Goal: Task Accomplishment & Management: Manage account settings

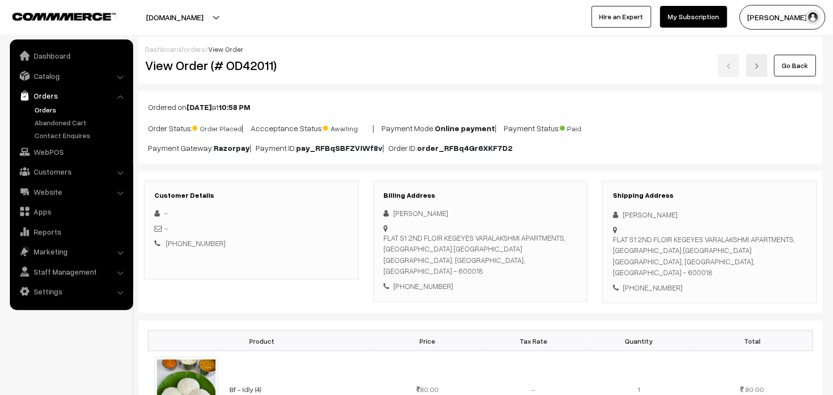
click at [809, 74] on link "Go Back" at bounding box center [795, 66] width 42 height 22
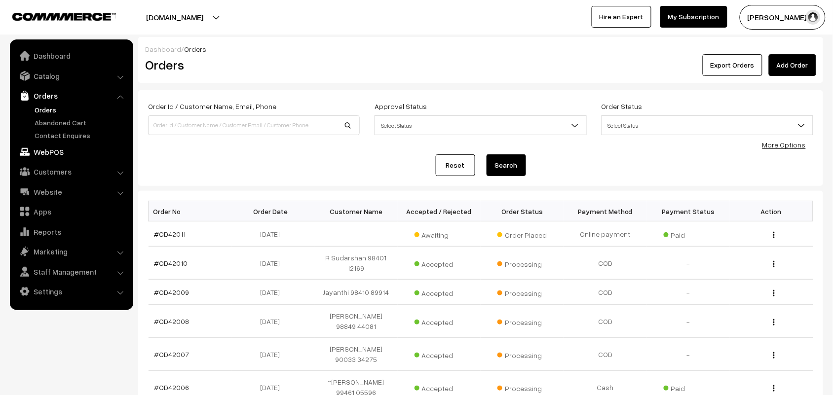
click at [39, 150] on link "WebPOS" at bounding box center [70, 152] width 117 height 18
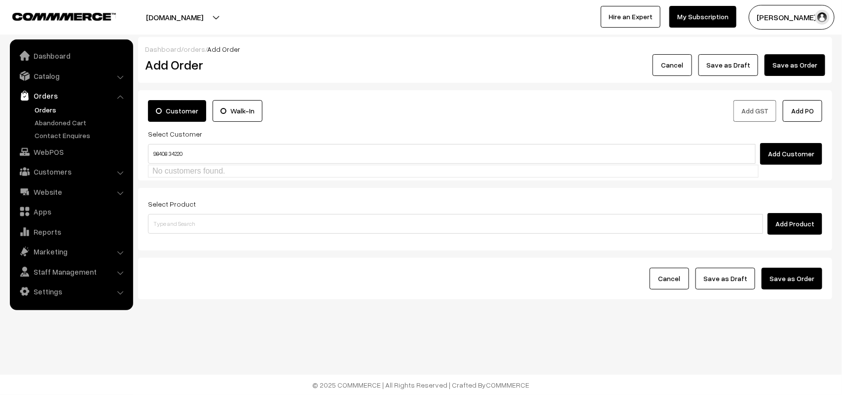
click at [170, 149] on input "98408 34220" at bounding box center [452, 154] width 608 height 20
click at [179, 165] on ul "Vijaya Kumar 98408 34220 [test904@gmail.com] [9840834220]" at bounding box center [453, 173] width 611 height 16
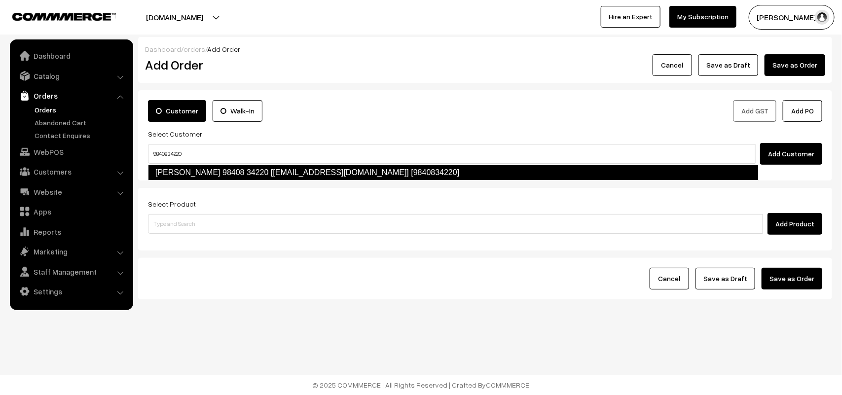
click at [181, 173] on link "Vijaya Kumar 98408 34220 [test904@gmail.com] [9840834220]" at bounding box center [453, 173] width 611 height 16
type input "9840834220"
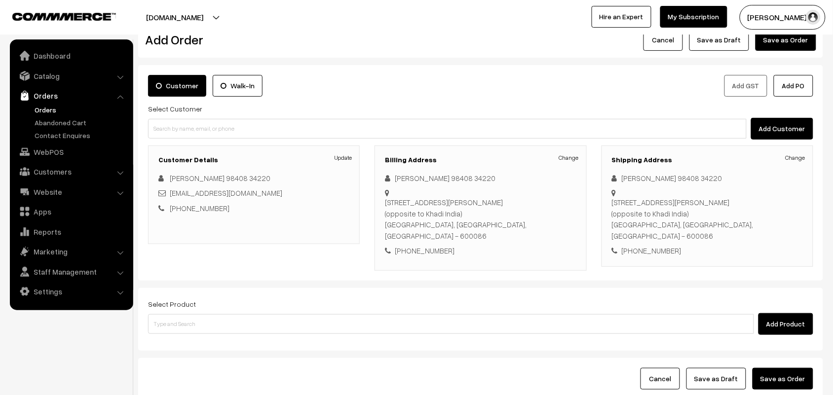
scroll to position [62, 0]
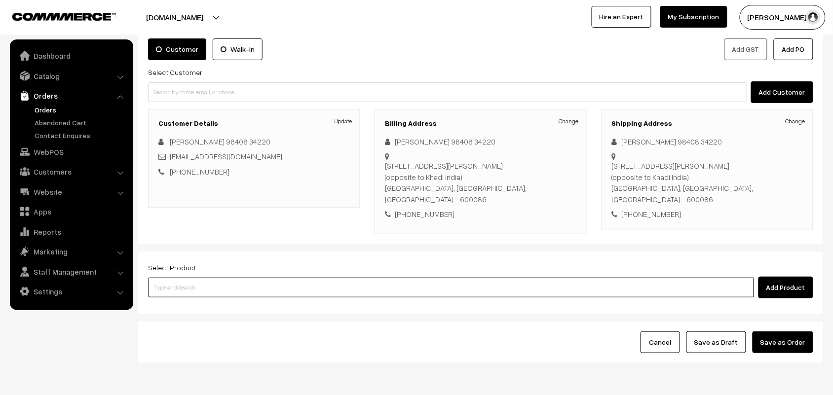
click at [175, 285] on input at bounding box center [451, 288] width 606 height 20
type input "wheat ra"
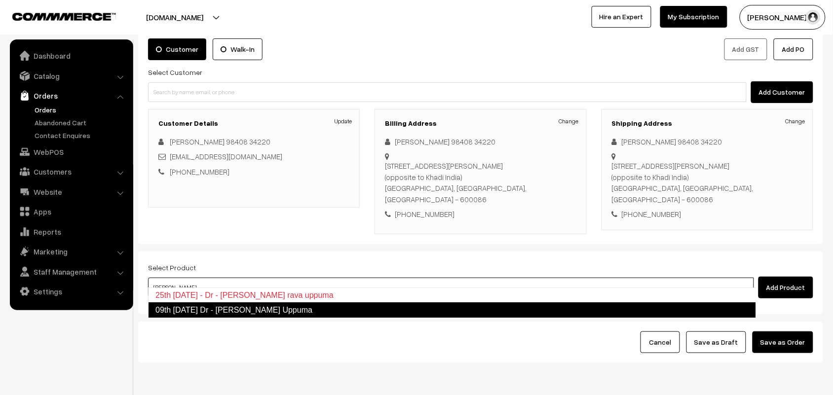
click at [178, 309] on link "09th Tuesday Dr - Wheat Rava Uppuma" at bounding box center [452, 311] width 608 height 16
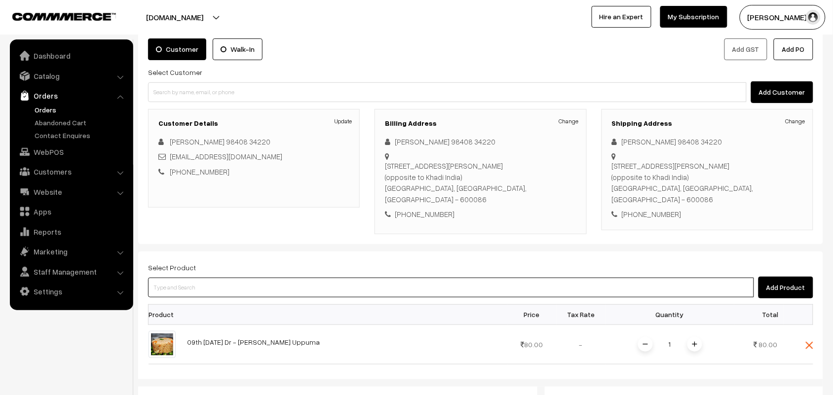
click at [184, 278] on input at bounding box center [451, 288] width 606 height 20
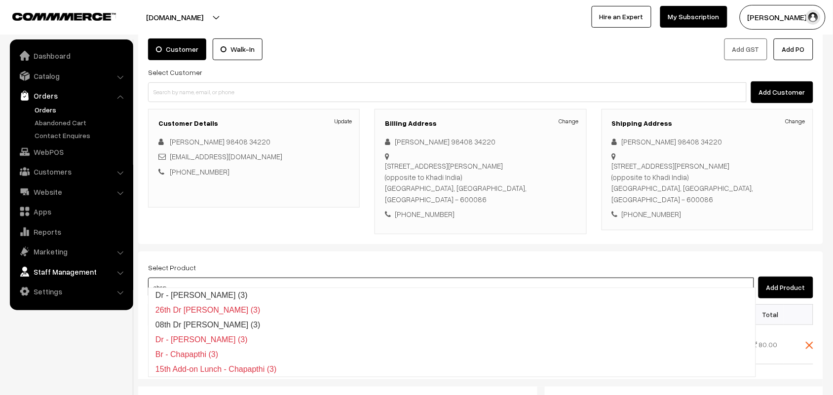
drag, startPoint x: 191, startPoint y: 279, endPoint x: 98, endPoint y: 279, distance: 93.8
click at [105, 279] on body "Thank you for showing interest. Our team will call you shortly. Close annamfood…" at bounding box center [416, 301] width 833 height 726
type input "10th"
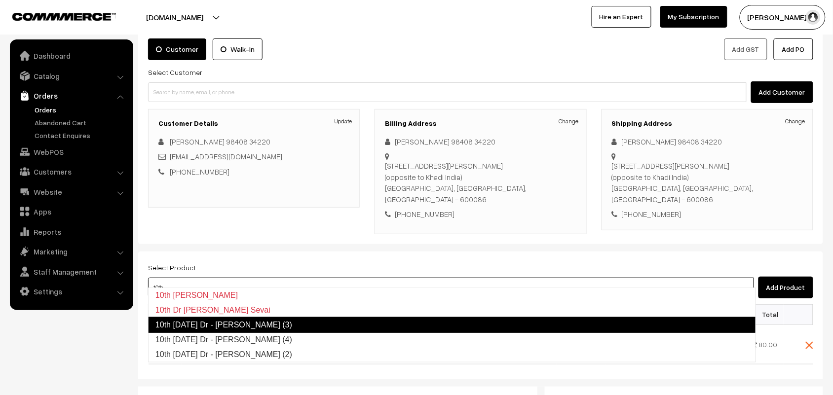
click at [197, 329] on link "10th Wednesday Dr - Methi Chapapthi (3)" at bounding box center [452, 325] width 608 height 16
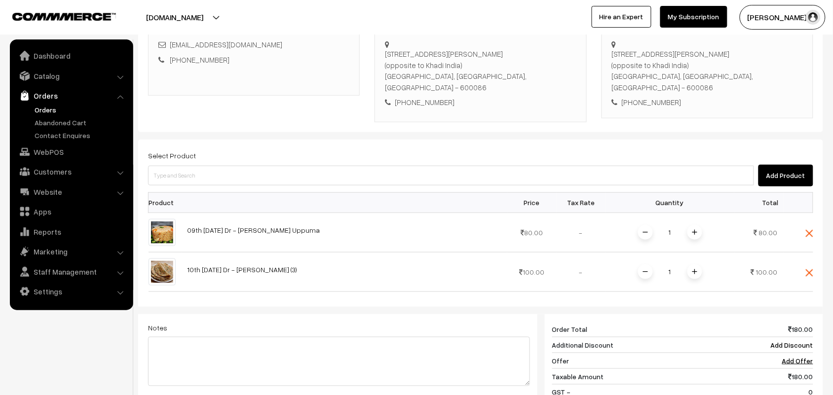
scroll to position [185, 0]
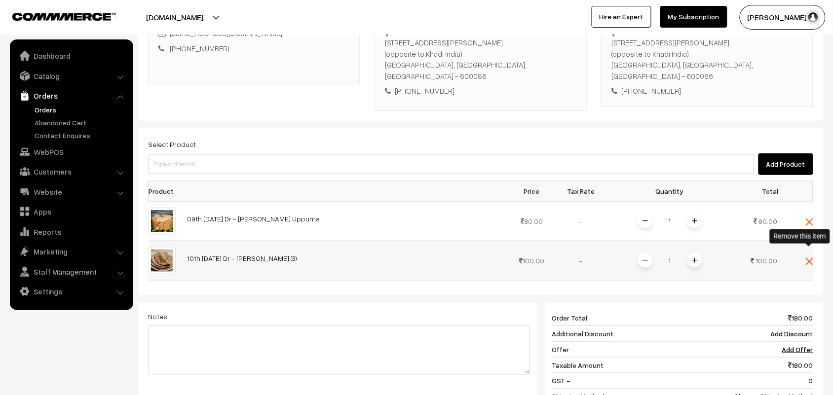
click at [807, 258] on img at bounding box center [809, 261] width 7 height 7
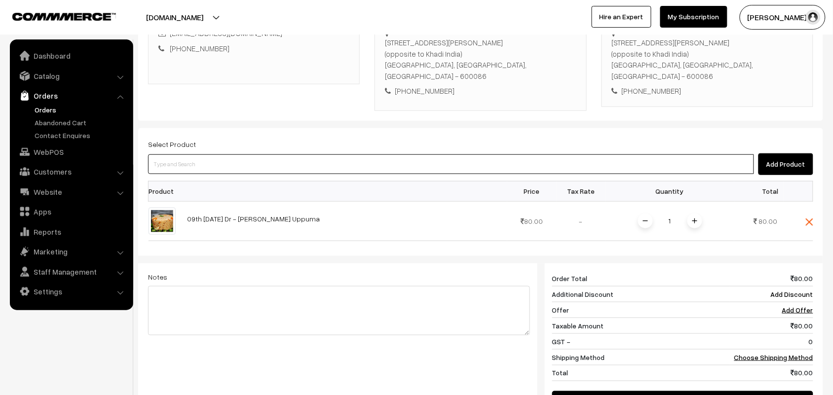
click at [211, 157] on input at bounding box center [451, 164] width 606 height 20
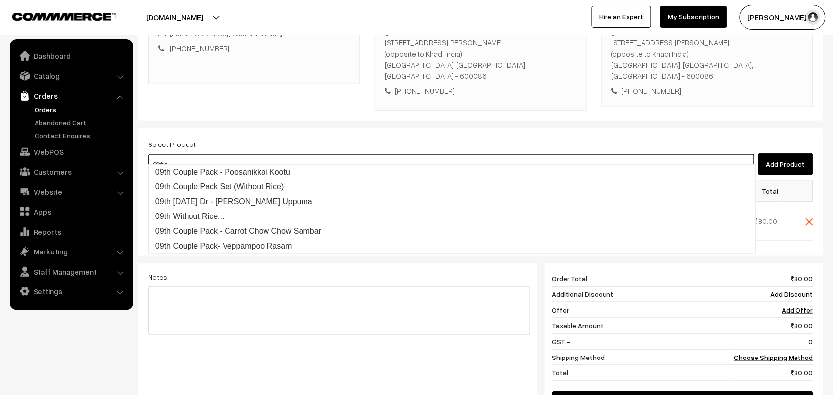
type input "09th tu"
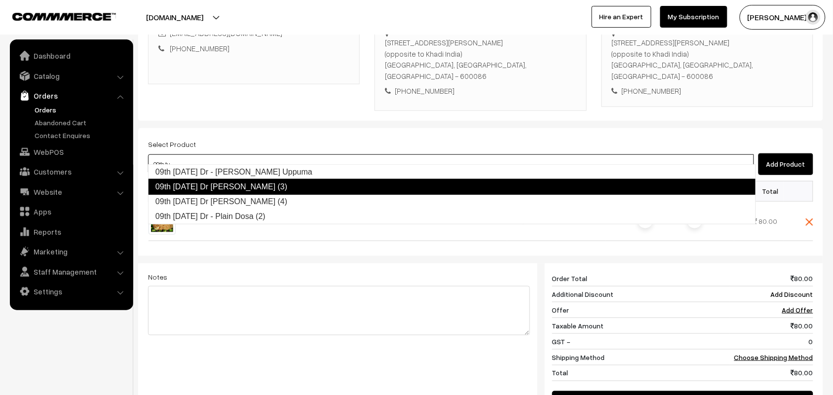
click at [243, 187] on link "09th Tuesday Dr Chapathi (3)" at bounding box center [452, 187] width 608 height 16
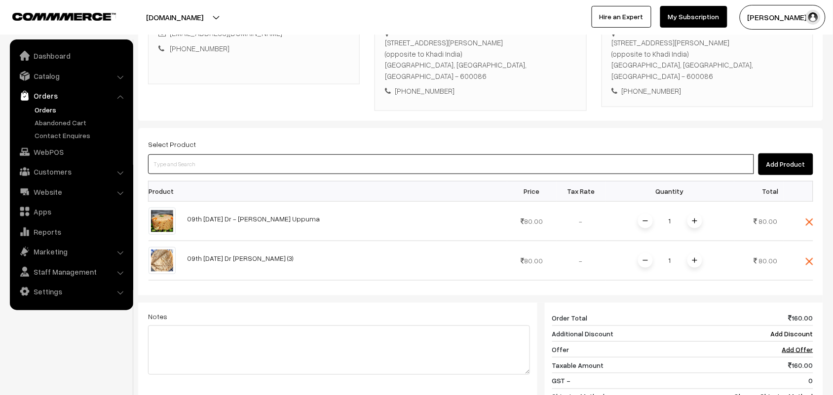
click at [231, 155] on input at bounding box center [451, 164] width 606 height 20
type input "09th tu"
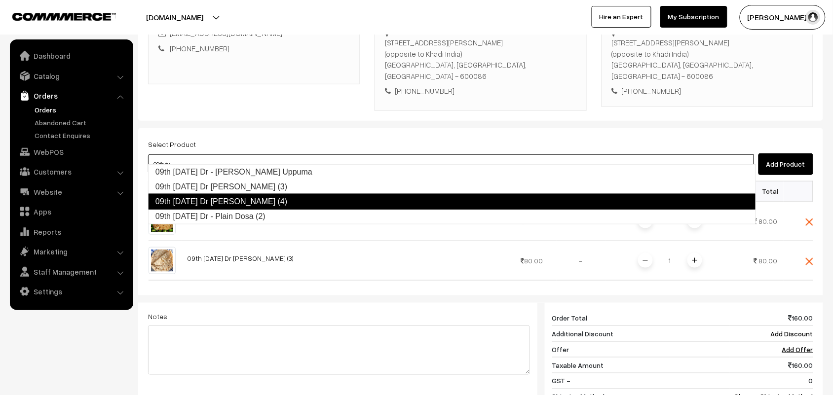
click at [231, 216] on link "09th Tuesday Dr - Plain Dosa (2)" at bounding box center [452, 216] width 607 height 15
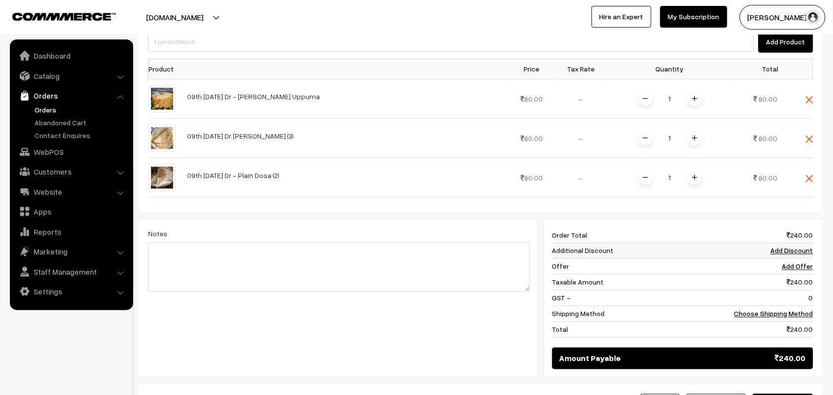
scroll to position [308, 0]
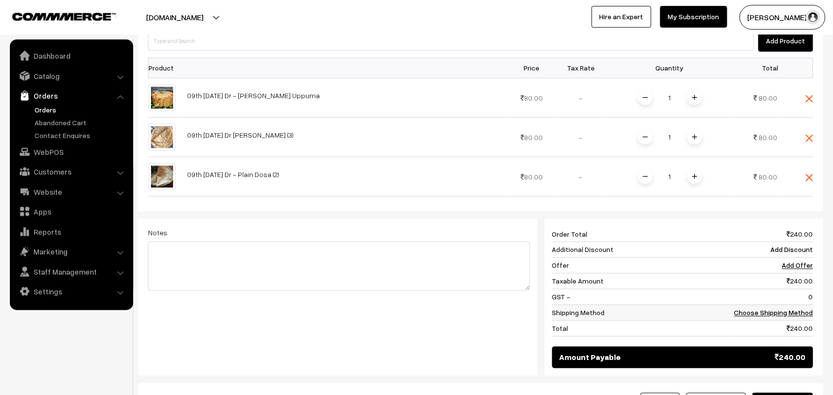
click at [775, 305] on td "Choose Shipping Method" at bounding box center [771, 313] width 83 height 16
click at [763, 305] on td "Choose Shipping Method" at bounding box center [771, 313] width 83 height 16
click at [766, 309] on link "Choose Shipping Method" at bounding box center [773, 313] width 79 height 8
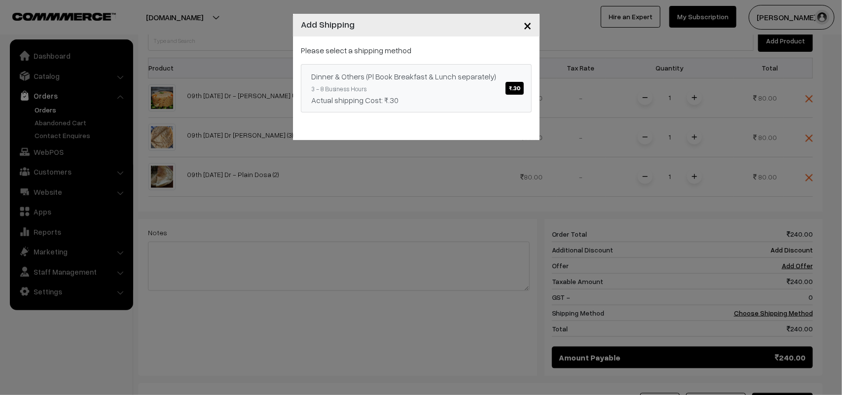
click at [435, 84] on link "Dinner & Others (Pl Book Breakfast & Lunch separately) ₹.30 3 - 8 Business Hour…" at bounding box center [416, 88] width 231 height 48
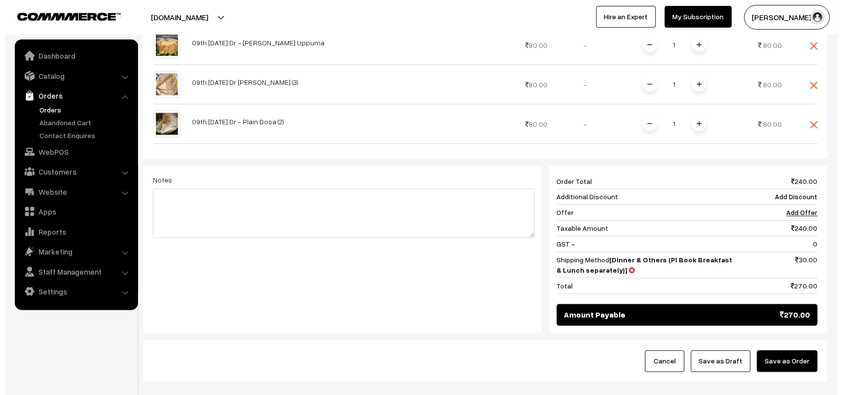
scroll to position [412, 0]
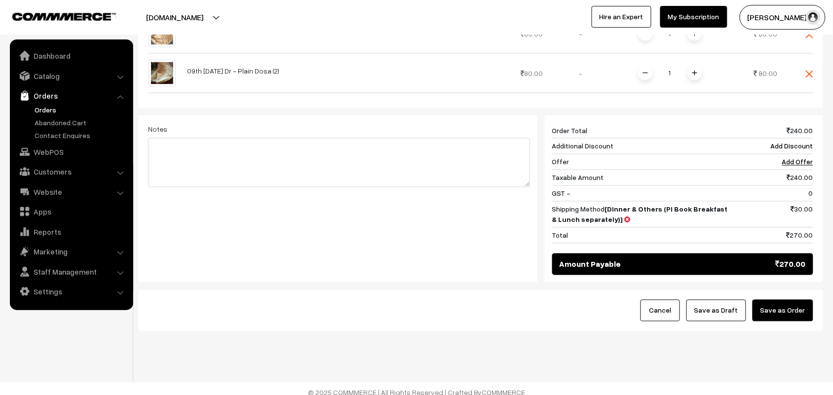
click at [784, 301] on button "Save as Order" at bounding box center [783, 311] width 61 height 22
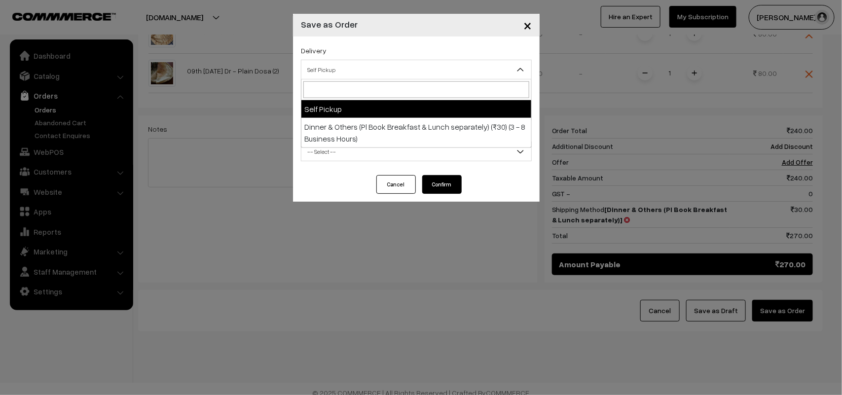
click at [348, 75] on span "Self Pickup" at bounding box center [417, 69] width 230 height 17
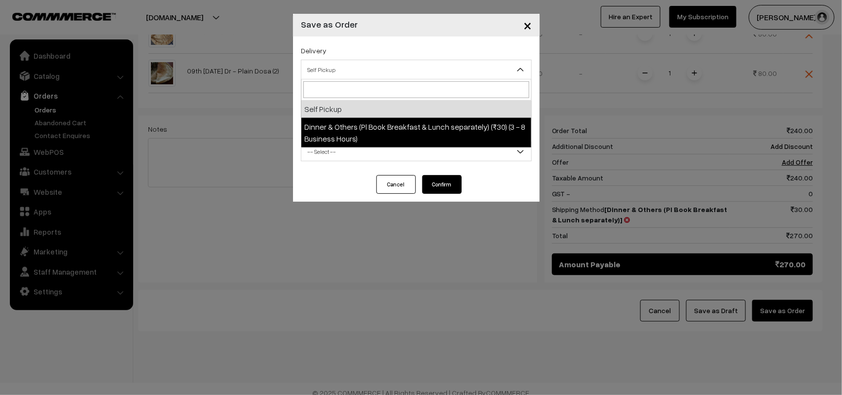
select select "DOP1"
select select "3"
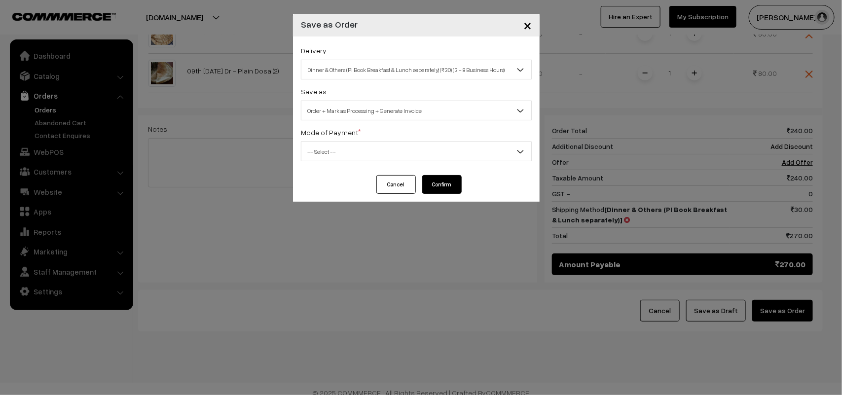
click at [371, 114] on span "Order + Mark as Processing + Generate Invoice" at bounding box center [417, 110] width 230 height 17
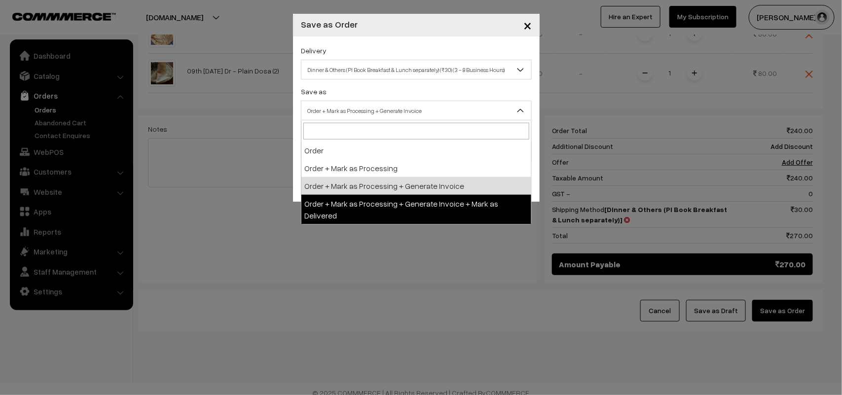
drag, startPoint x: 398, startPoint y: 202, endPoint x: 398, endPoint y: 189, distance: 13.8
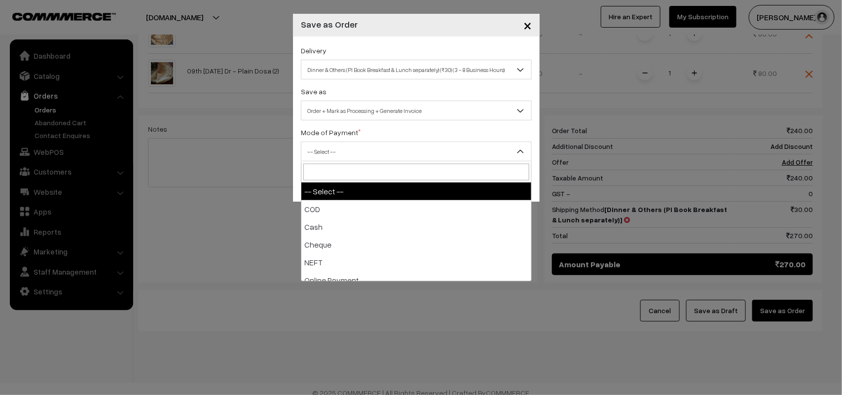
click at [351, 155] on span "-- Select --" at bounding box center [417, 151] width 230 height 17
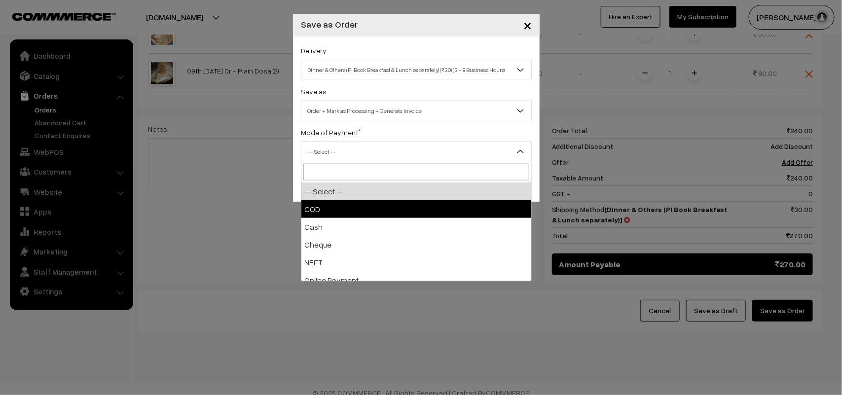
select select "1"
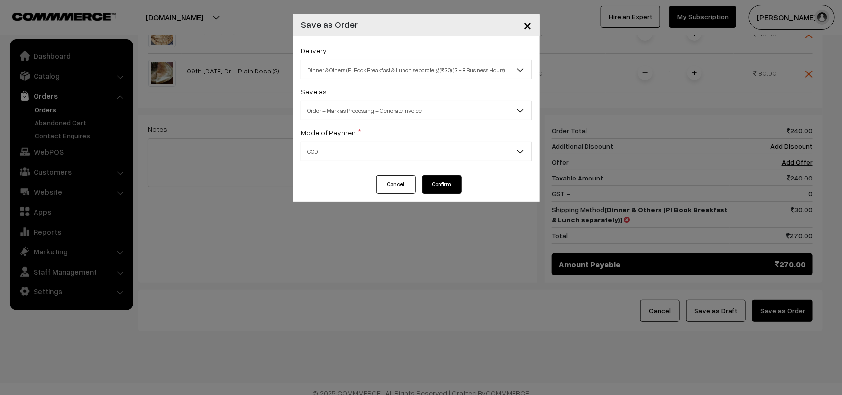
click at [437, 184] on button "Confirm" at bounding box center [441, 184] width 39 height 19
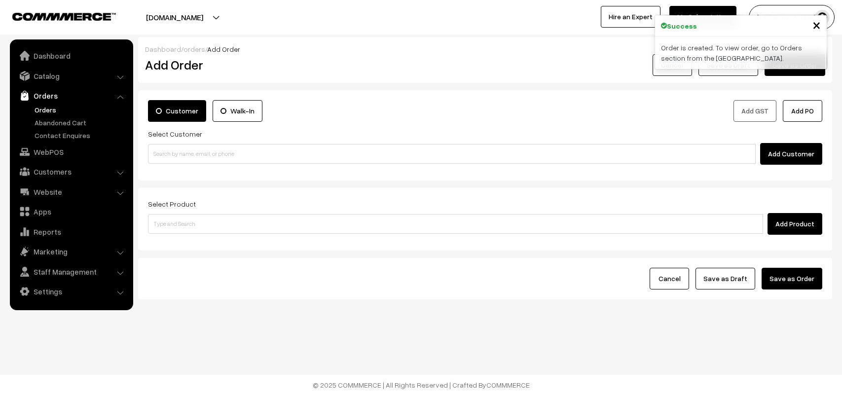
click at [42, 109] on link "Orders" at bounding box center [81, 110] width 98 height 10
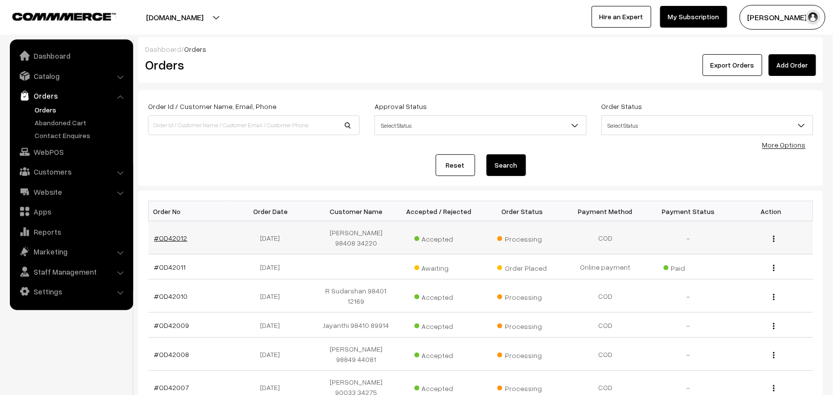
click at [171, 242] on link "#OD42012" at bounding box center [170, 238] width 33 height 8
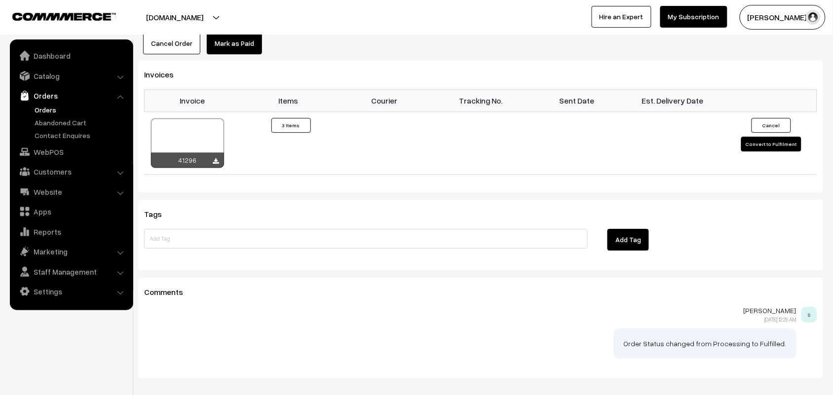
scroll to position [802, 0]
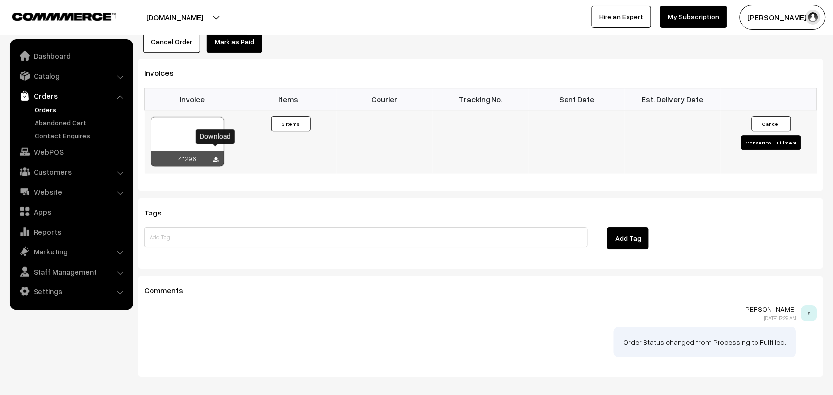
click at [215, 157] on icon at bounding box center [216, 160] width 6 height 6
click at [63, 158] on link "WebPOS" at bounding box center [70, 152] width 117 height 18
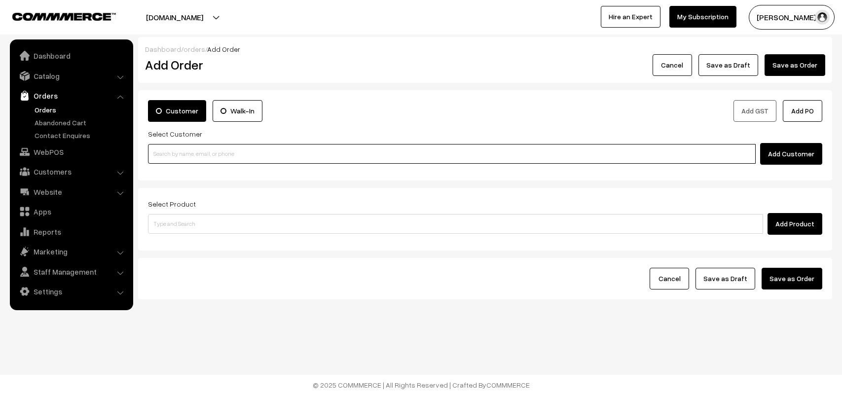
click at [219, 155] on input at bounding box center [452, 154] width 608 height 20
paste input "90370 43597"
click at [177, 166] on link "krishna 90370 43597 [PERSON_NAME] [[EMAIL_ADDRESS][DOMAIN_NAME]] [9037043597]" at bounding box center [454, 172] width 610 height 15
type input "90370 43597"
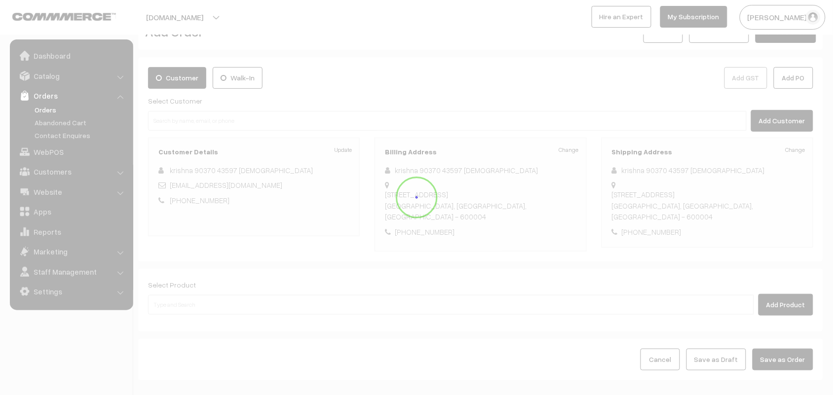
scroll to position [92, 0]
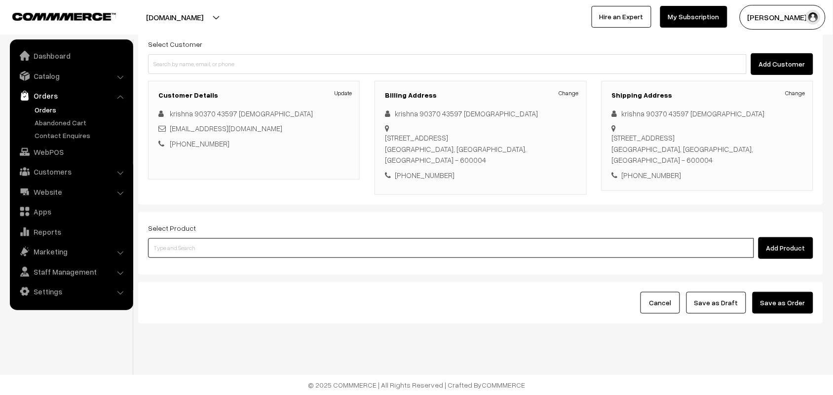
click at [176, 241] on input at bounding box center [451, 248] width 606 height 20
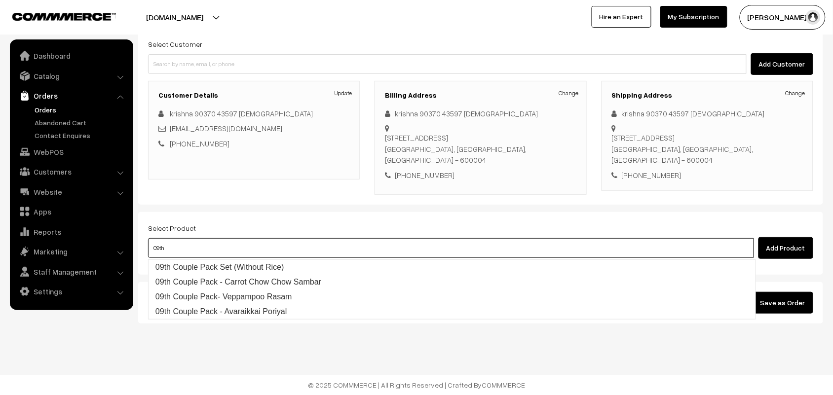
type input "09th w"
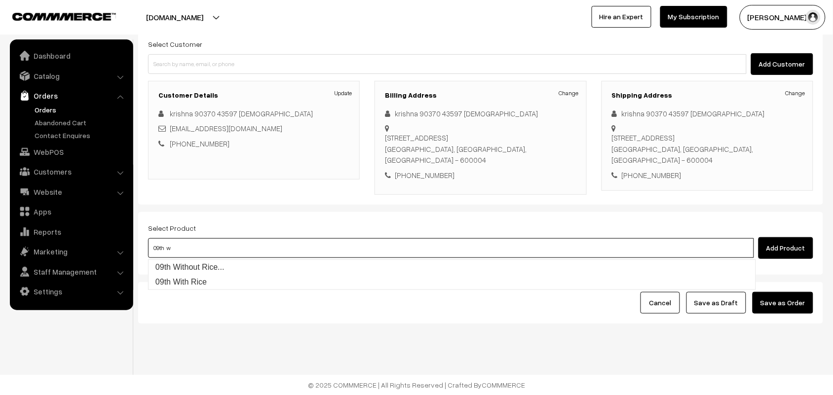
click at [190, 265] on link "09th Without Rice..." at bounding box center [452, 267] width 607 height 15
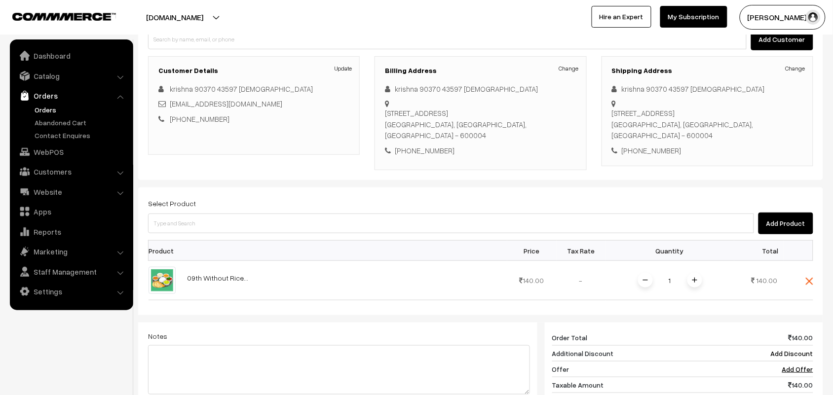
scroll to position [153, 0]
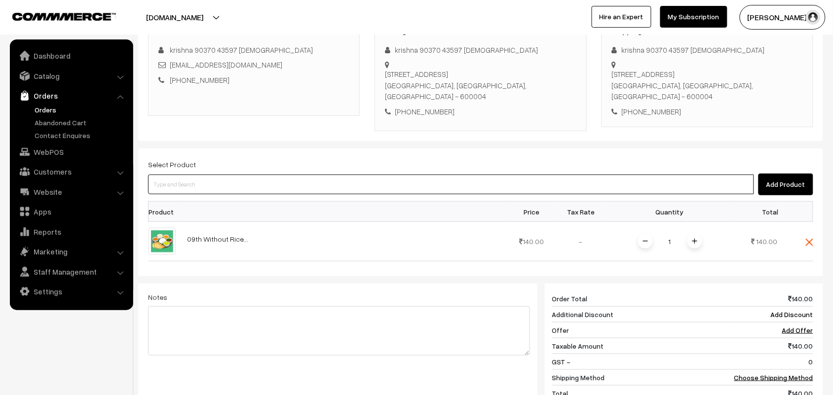
click at [198, 186] on input at bounding box center [451, 185] width 606 height 20
type input "puthina"
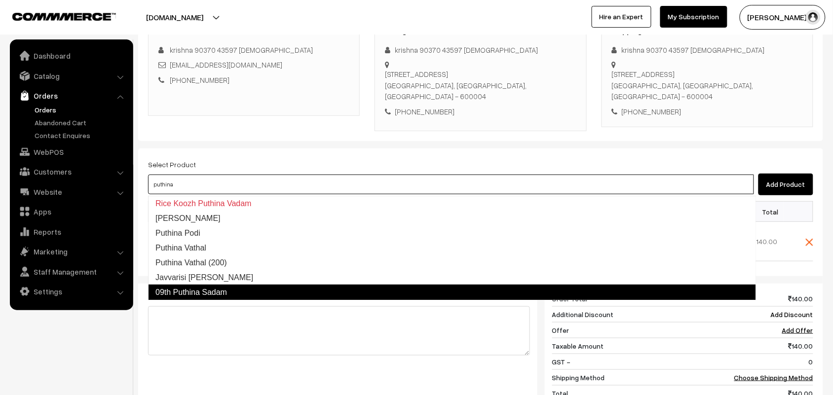
click at [199, 287] on link "09th Puthina Sadam" at bounding box center [452, 293] width 608 height 16
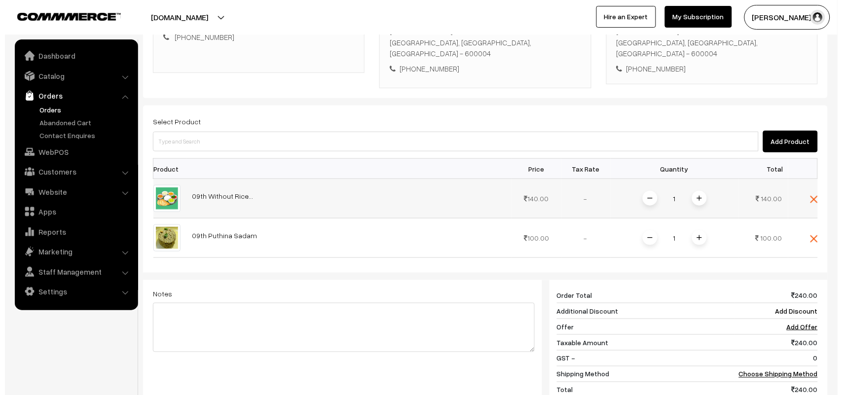
scroll to position [215, 0]
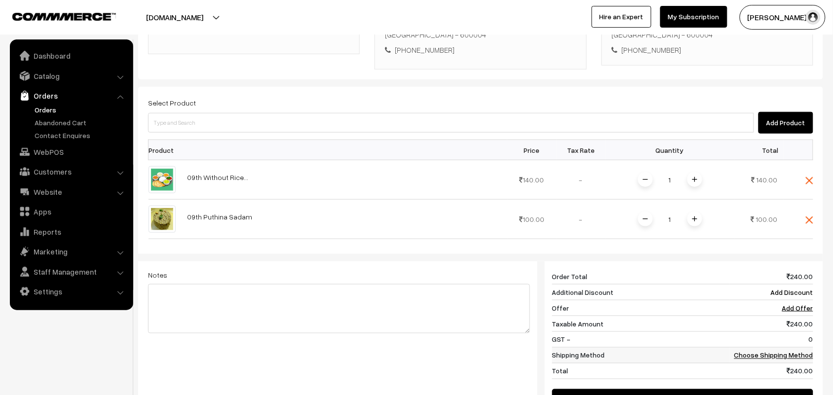
click at [786, 358] on link "Choose Shipping Method" at bounding box center [773, 355] width 79 height 8
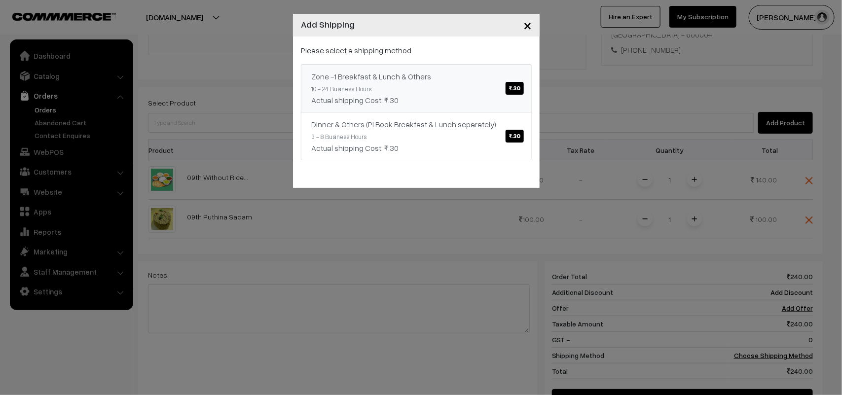
click at [493, 80] on div "Zone -1 Breakfast & Lunch & Others ₹.30" at bounding box center [416, 77] width 210 height 12
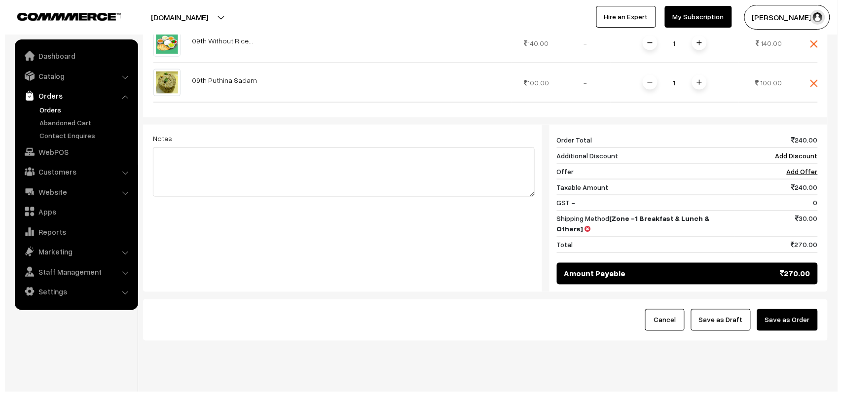
scroll to position [362, 0]
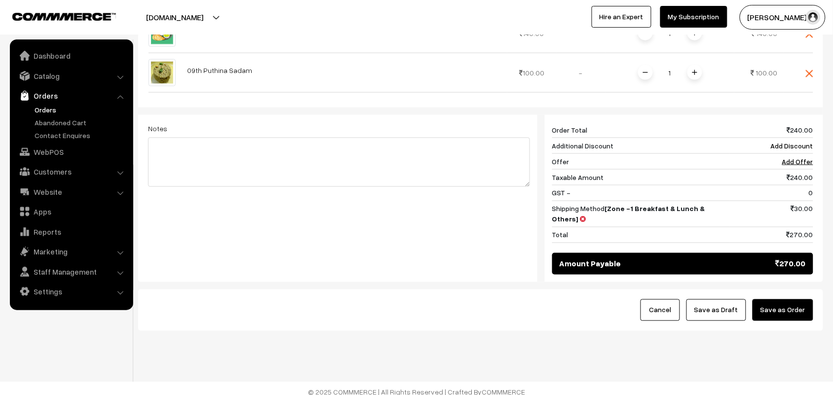
click at [798, 300] on button "Save as Order" at bounding box center [783, 311] width 61 height 22
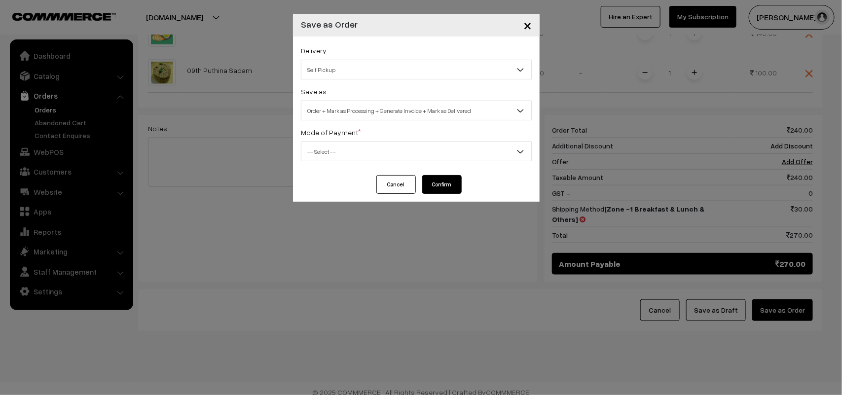
click at [332, 60] on span "Self Pickup" at bounding box center [416, 70] width 231 height 20
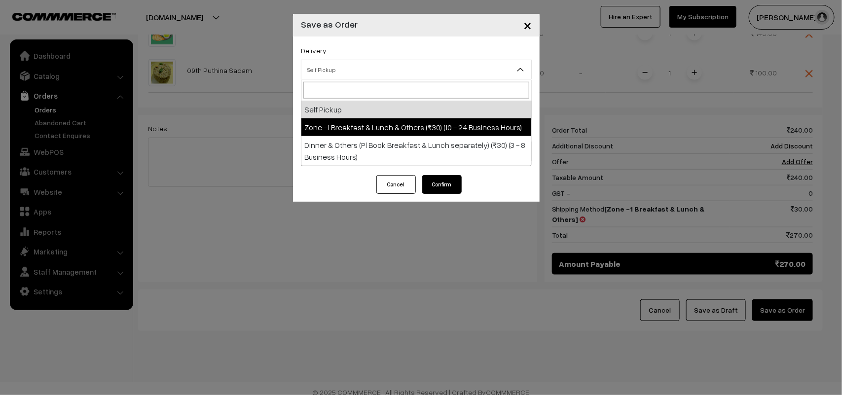
select select "ZON1"
select select "3"
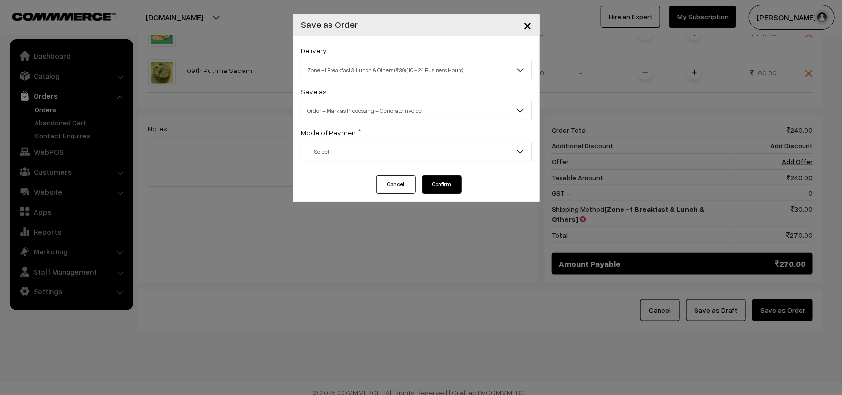
click at [344, 115] on span "Order + Mark as Processing + Generate Invoice" at bounding box center [417, 110] width 230 height 17
click at [330, 149] on span "-- Select --" at bounding box center [417, 151] width 230 height 17
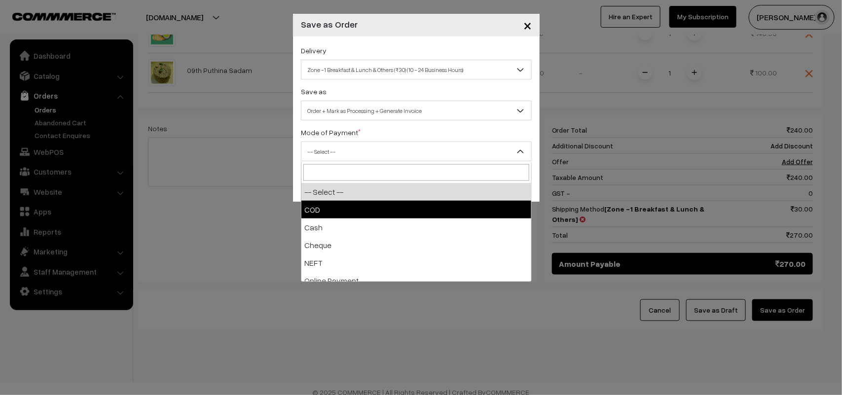
select select "1"
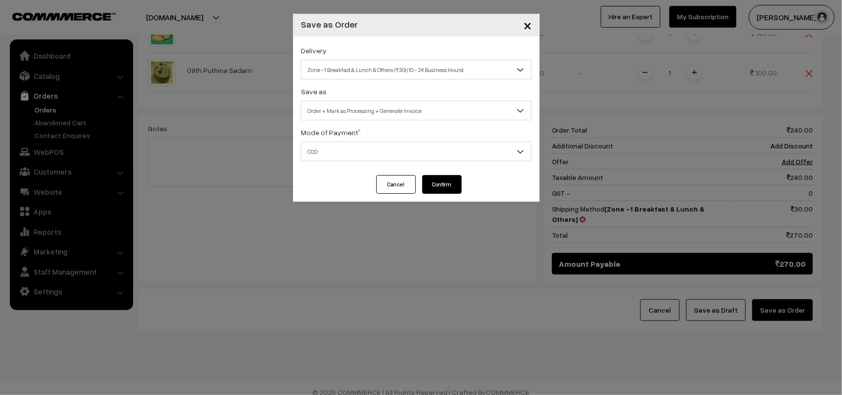
click at [466, 183] on div "Cancel Confirm" at bounding box center [416, 188] width 247 height 27
click at [451, 181] on button "Confirm" at bounding box center [441, 184] width 39 height 19
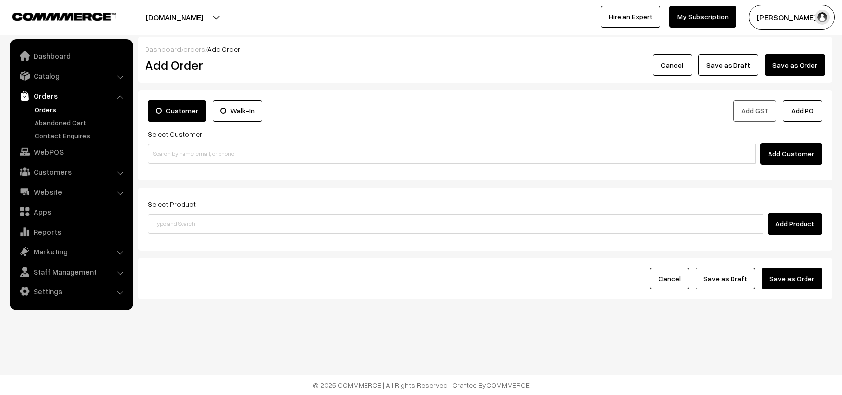
click at [47, 110] on link "Orders" at bounding box center [81, 110] width 98 height 10
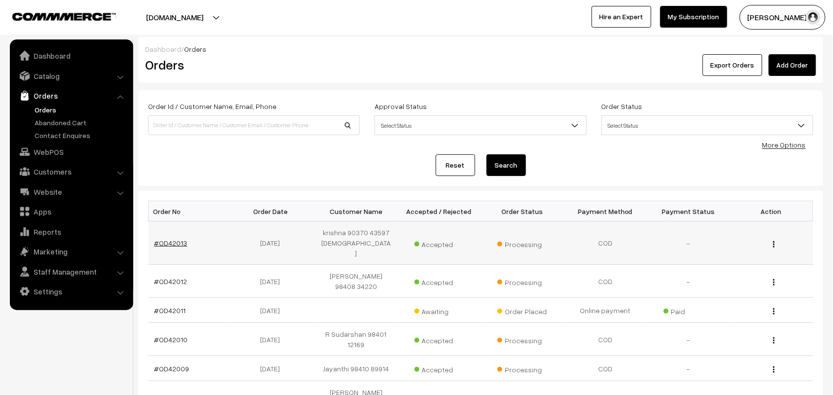
click at [174, 239] on link "#OD42013" at bounding box center [170, 243] width 33 height 8
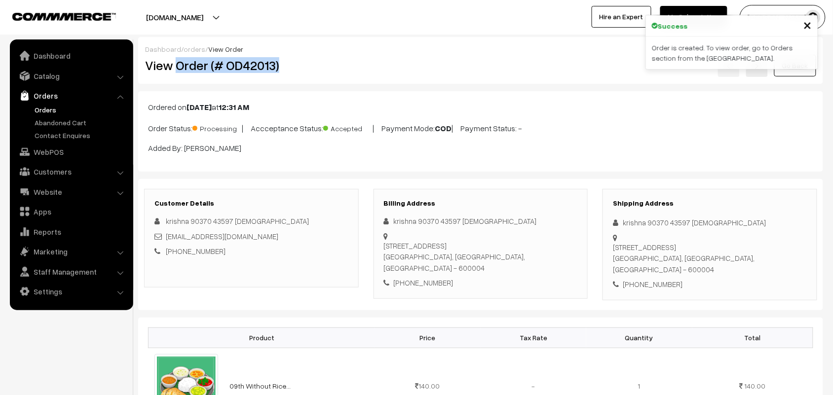
drag, startPoint x: 0, startPoint y: 0, endPoint x: 308, endPoint y: 63, distance: 314.8
click at [308, 63] on h2 "View Order (# OD42013)" at bounding box center [252, 65] width 214 height 15
copy h2 "Order (# OD42013)"
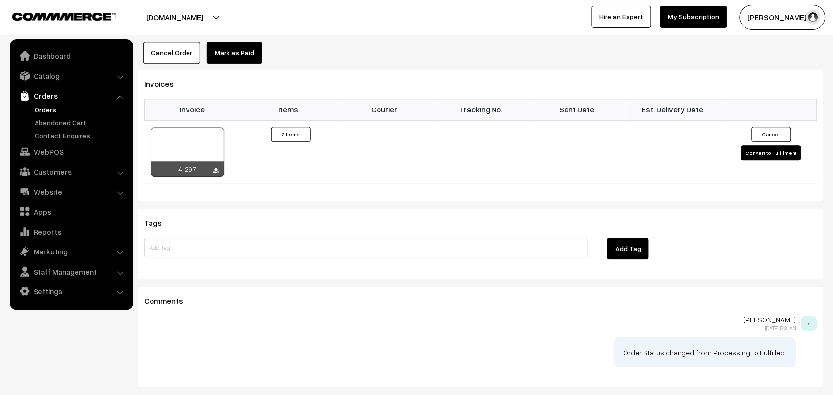
scroll to position [740, 0]
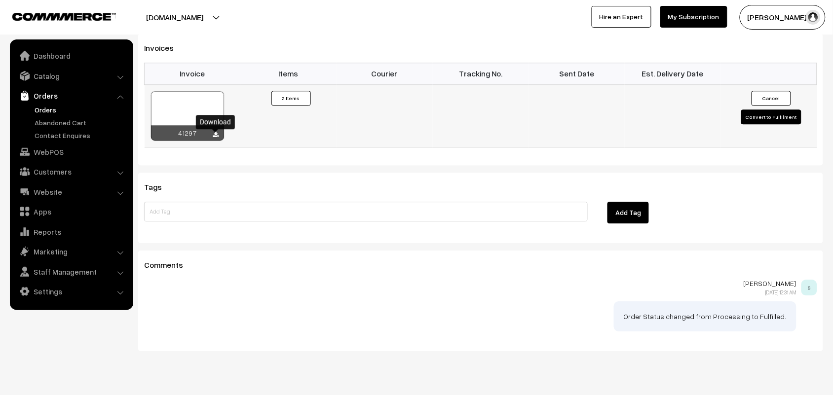
click at [215, 134] on icon at bounding box center [216, 135] width 6 height 6
click at [38, 95] on link "Orders" at bounding box center [70, 96] width 117 height 18
click at [38, 109] on link "Orders" at bounding box center [81, 110] width 98 height 10
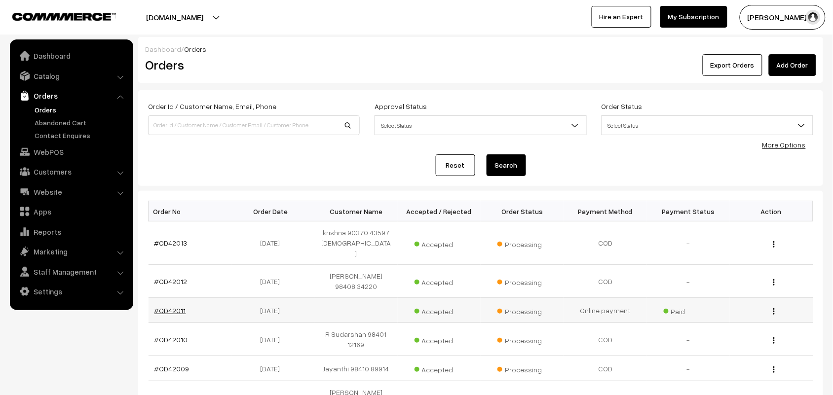
click at [178, 306] on link "#OD42011" at bounding box center [170, 310] width 32 height 8
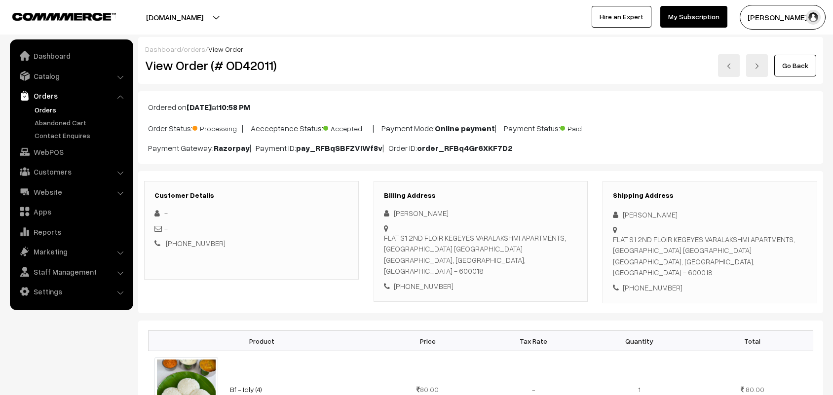
scroll to position [247, 0]
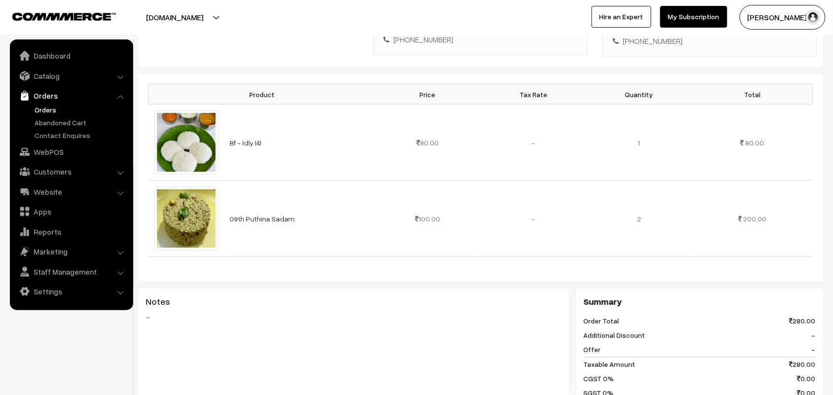
click at [47, 107] on link "Orders" at bounding box center [81, 110] width 98 height 10
